Goal: Browse casually: Explore the website without a specific task or goal

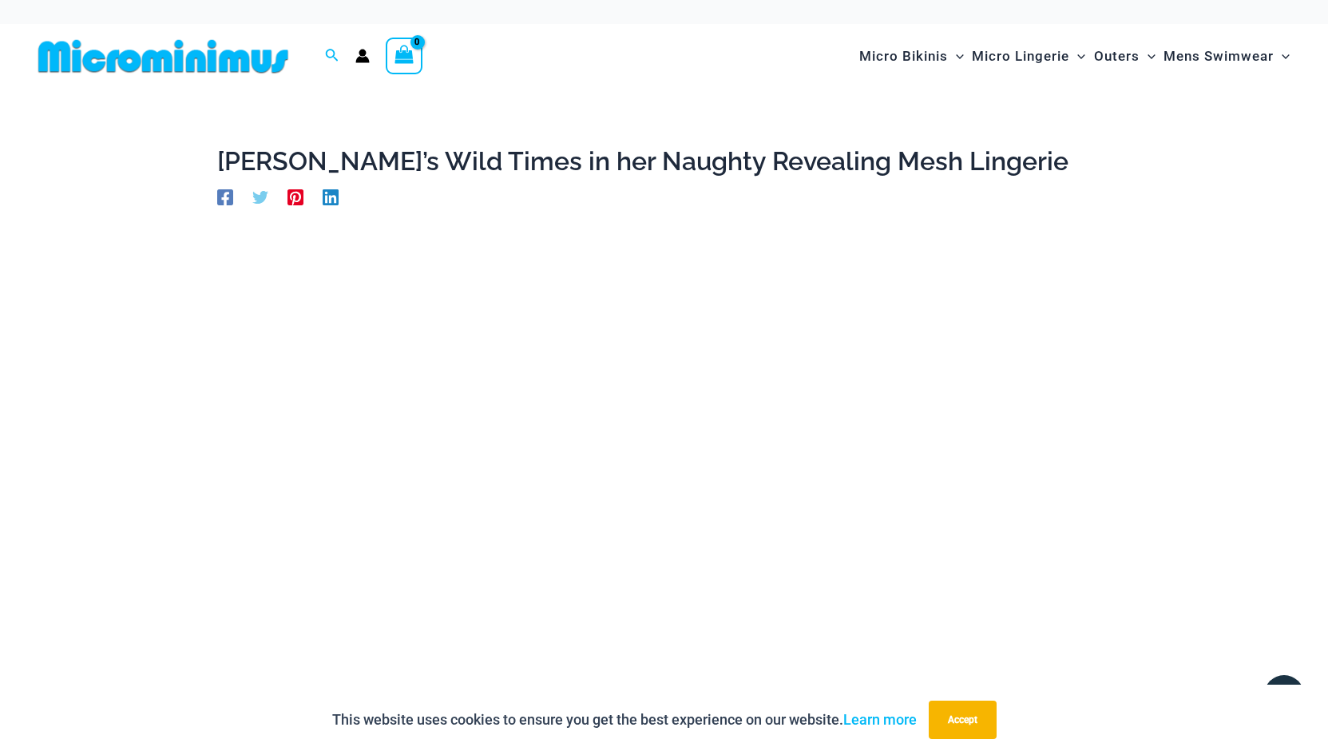
click at [269, 60] on img at bounding box center [163, 56] width 263 height 36
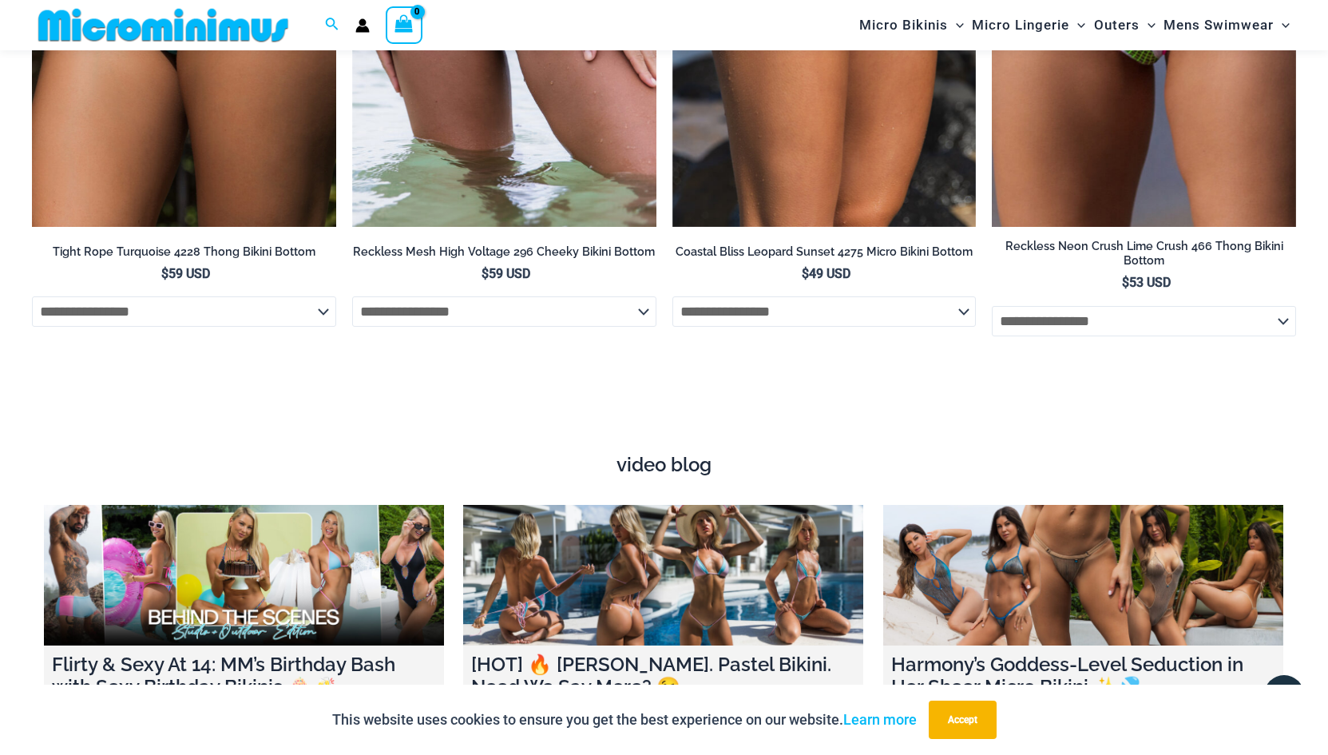
scroll to position [5098, 0]
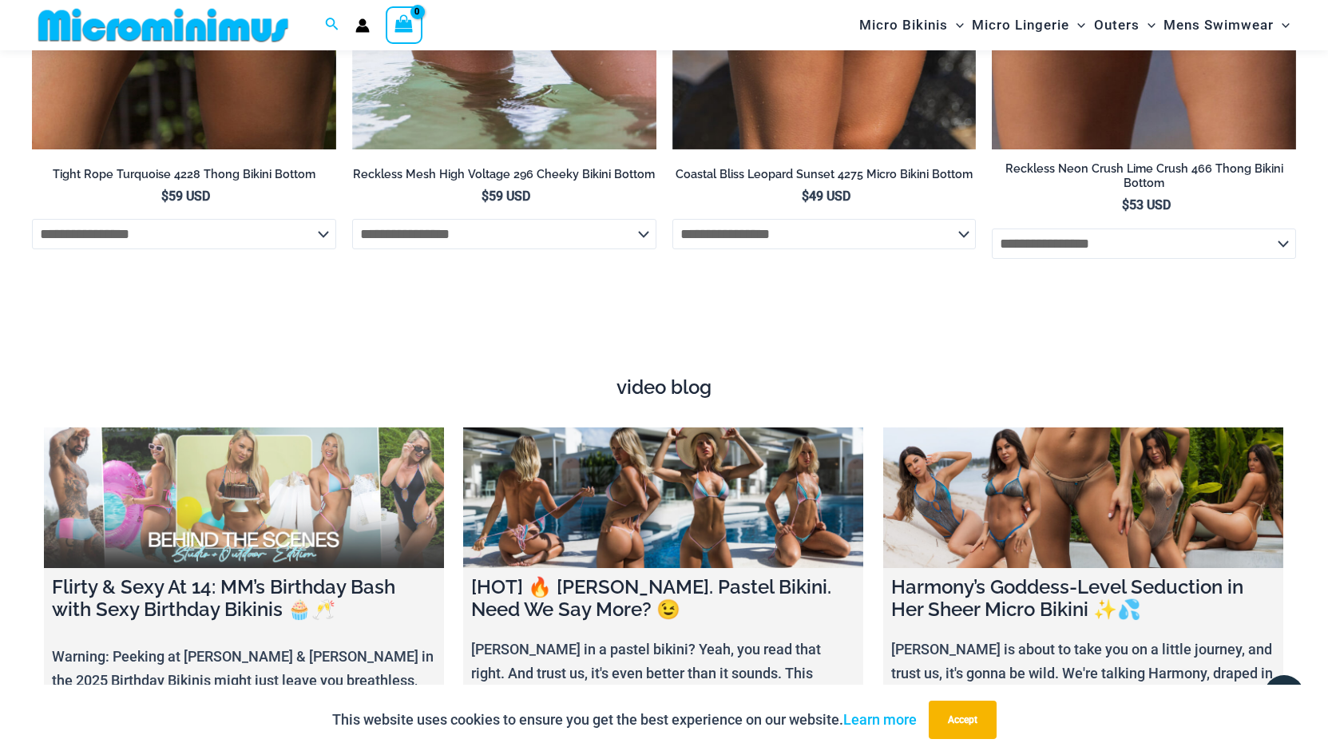
click at [379, 506] on link at bounding box center [244, 497] width 400 height 141
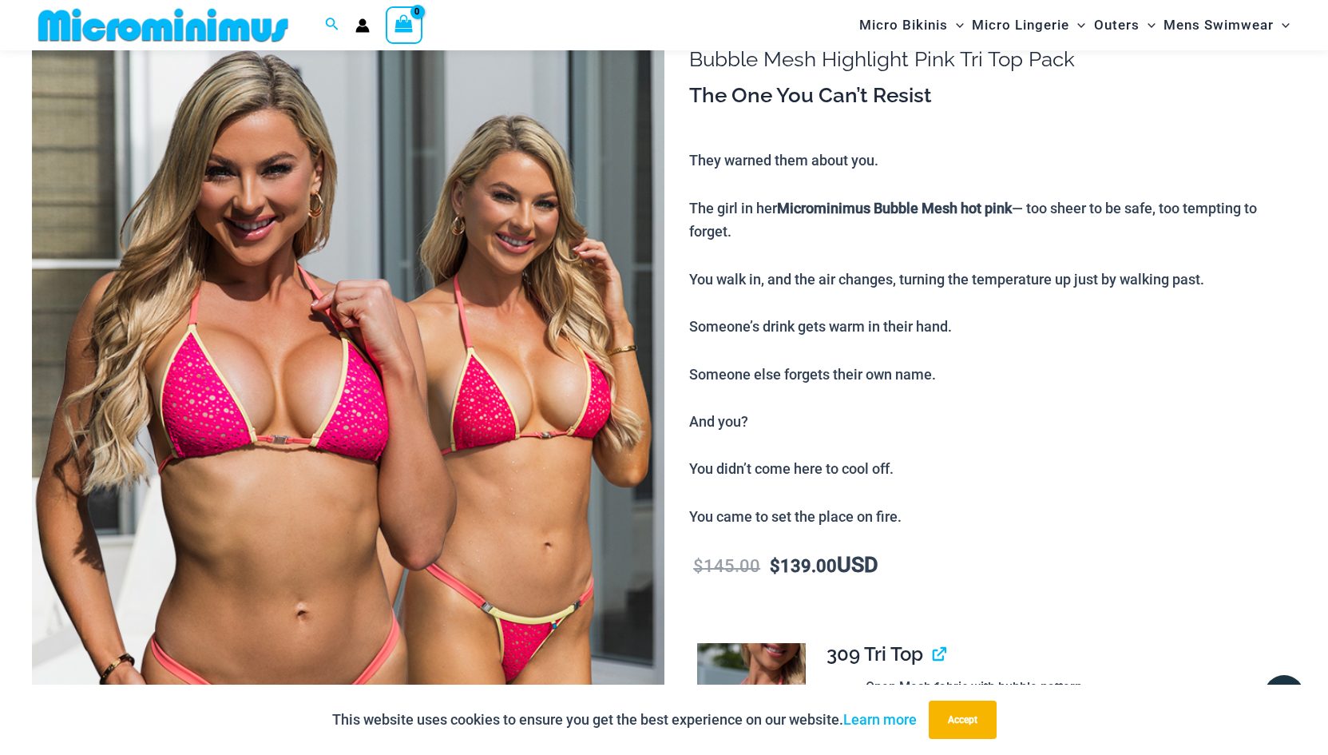
scroll to position [145, 0]
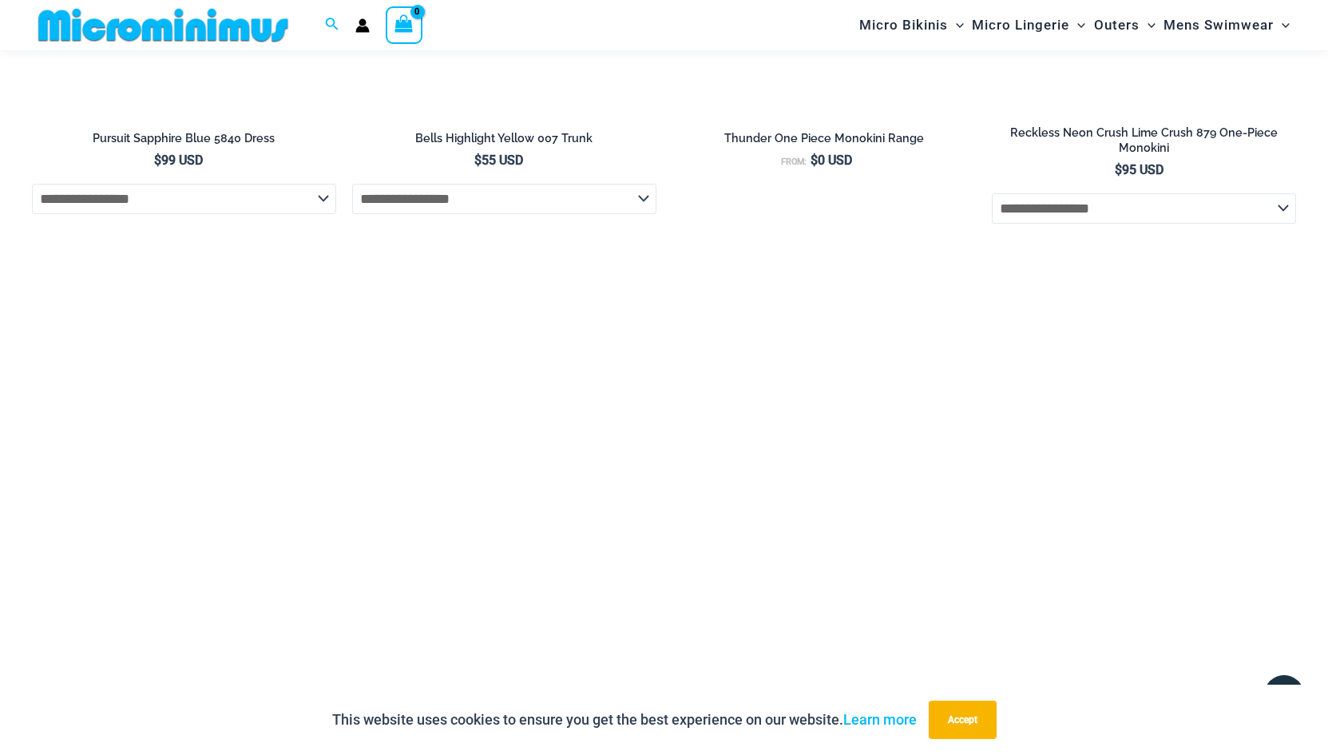
scroll to position [4299, 0]
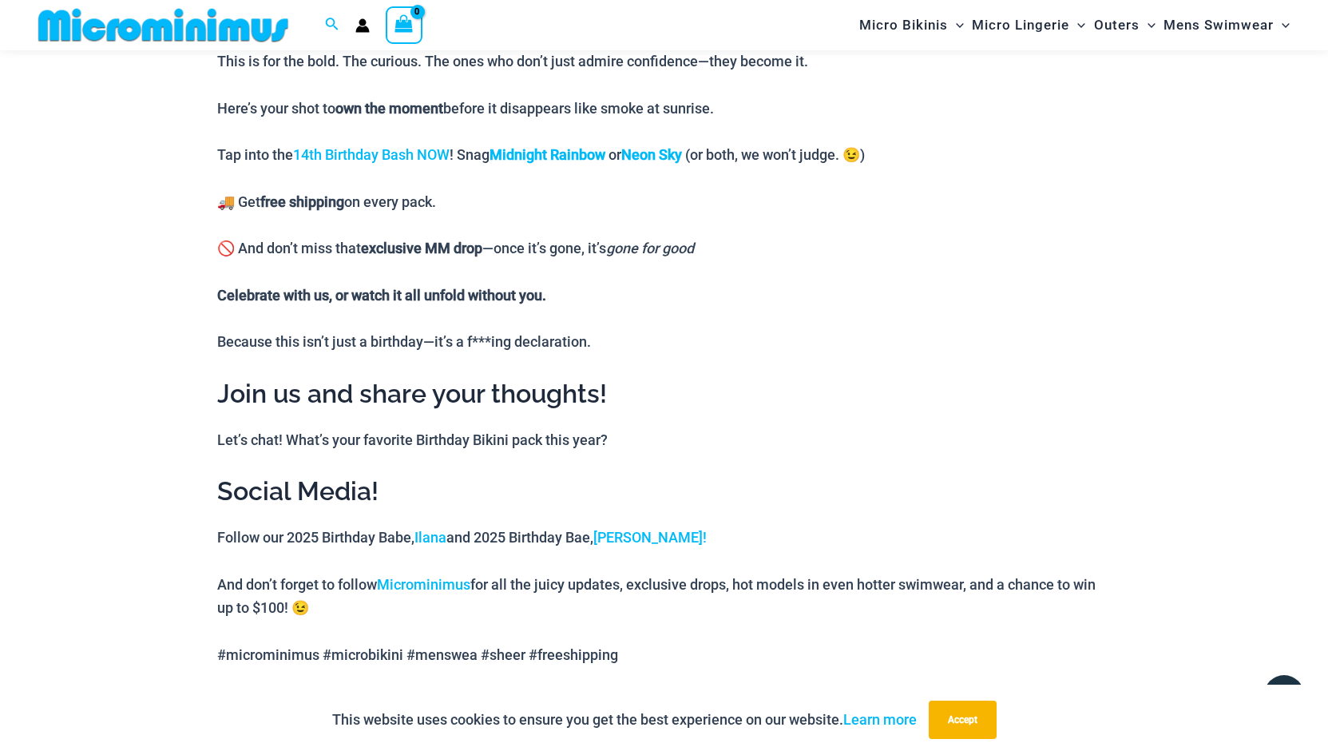
scroll to position [1424, 0]
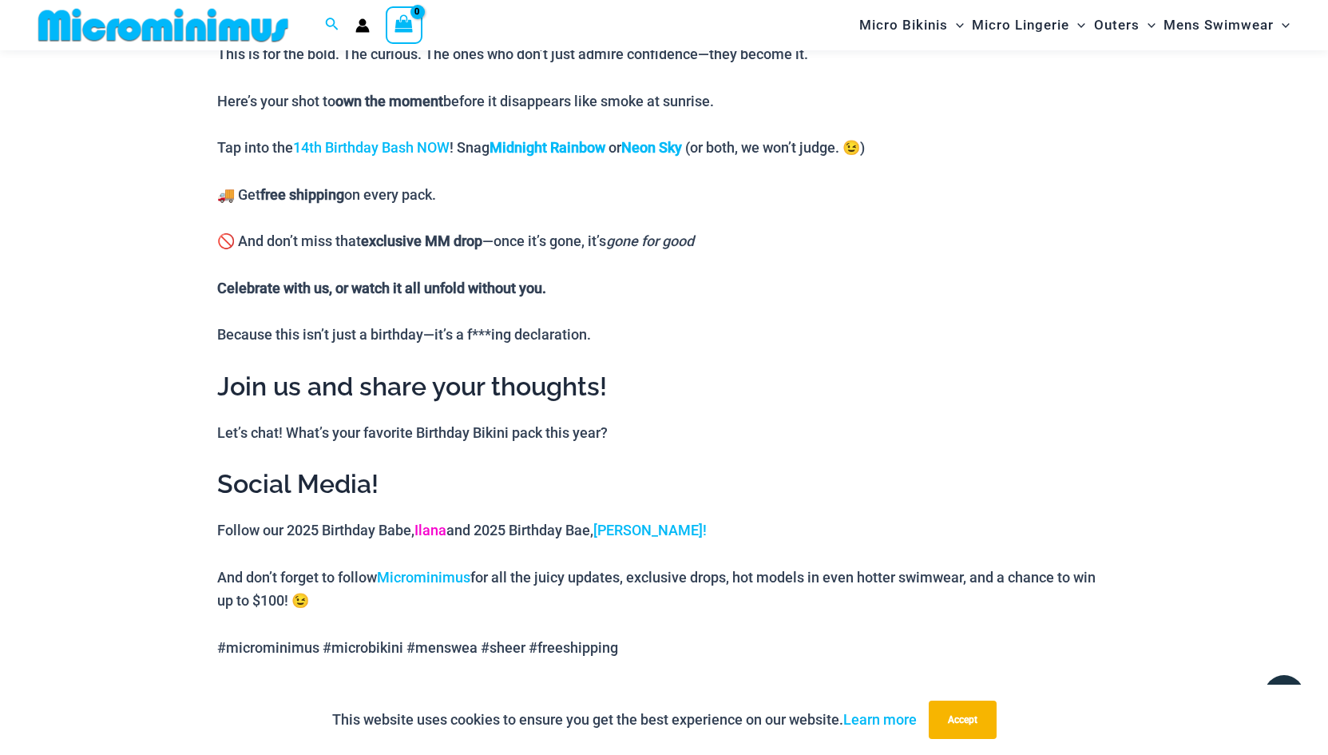
click at [442, 528] on link "Ilana" at bounding box center [431, 530] width 32 height 17
